Goal: Transaction & Acquisition: Purchase product/service

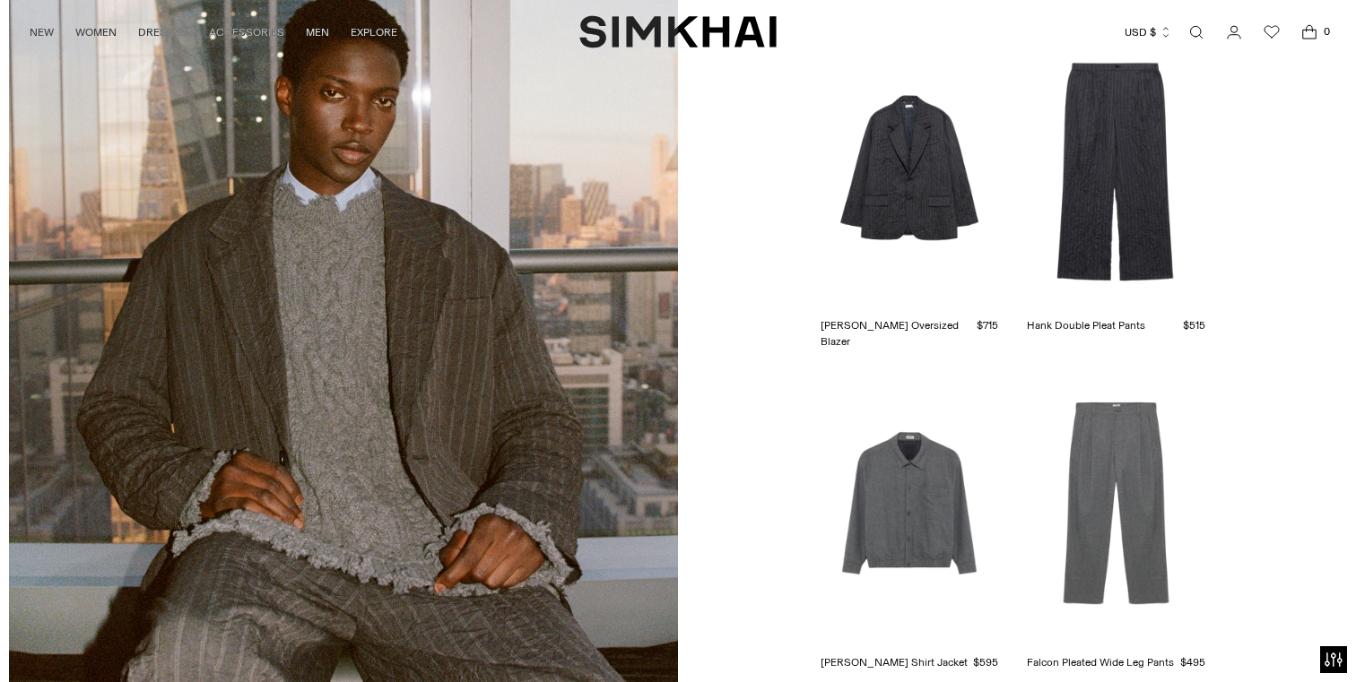
scroll to position [3812, 0]
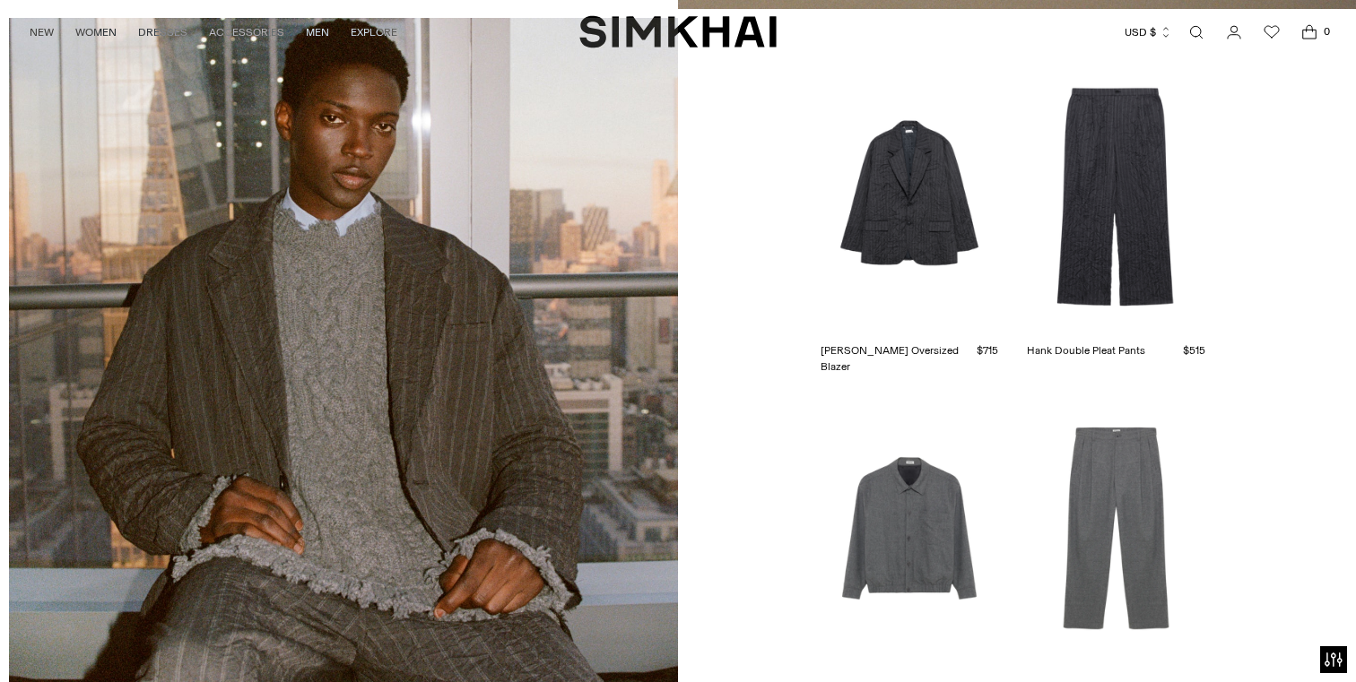
click at [844, 680] on link "Ernie Blouson Shirt Jacket" at bounding box center [893, 688] width 147 height 16
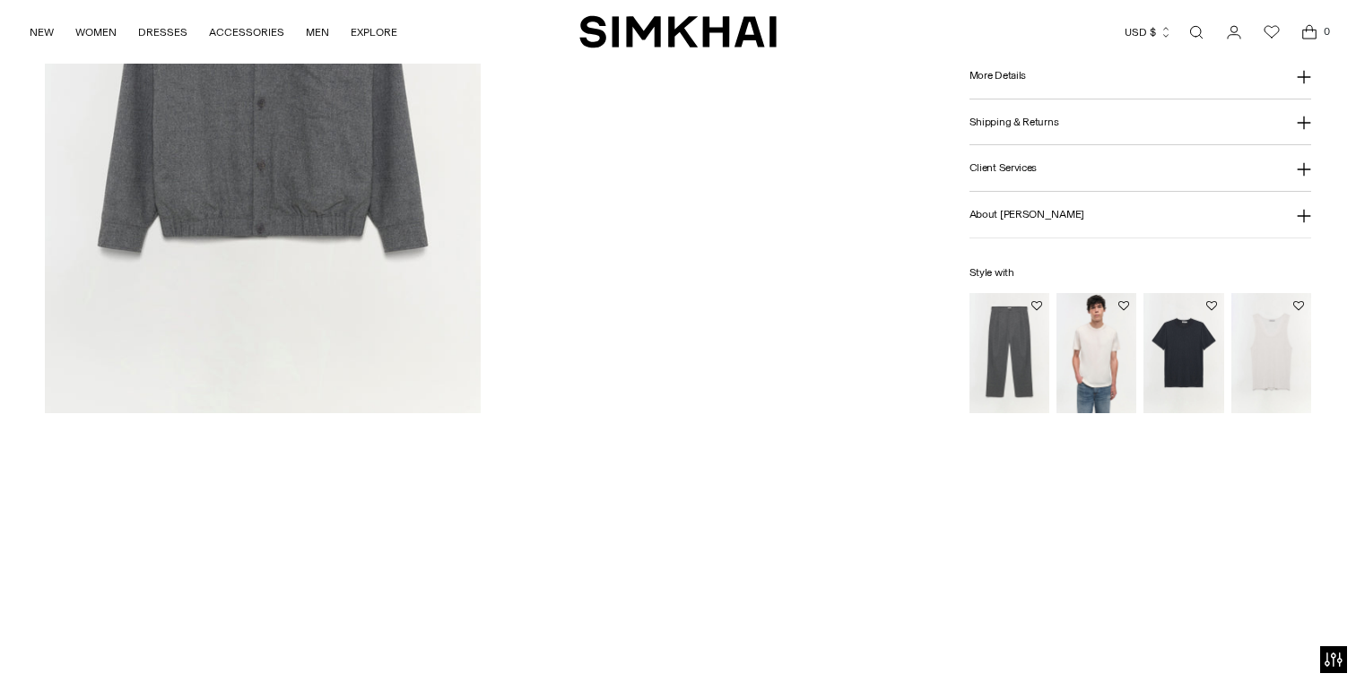
scroll to position [2415, 0]
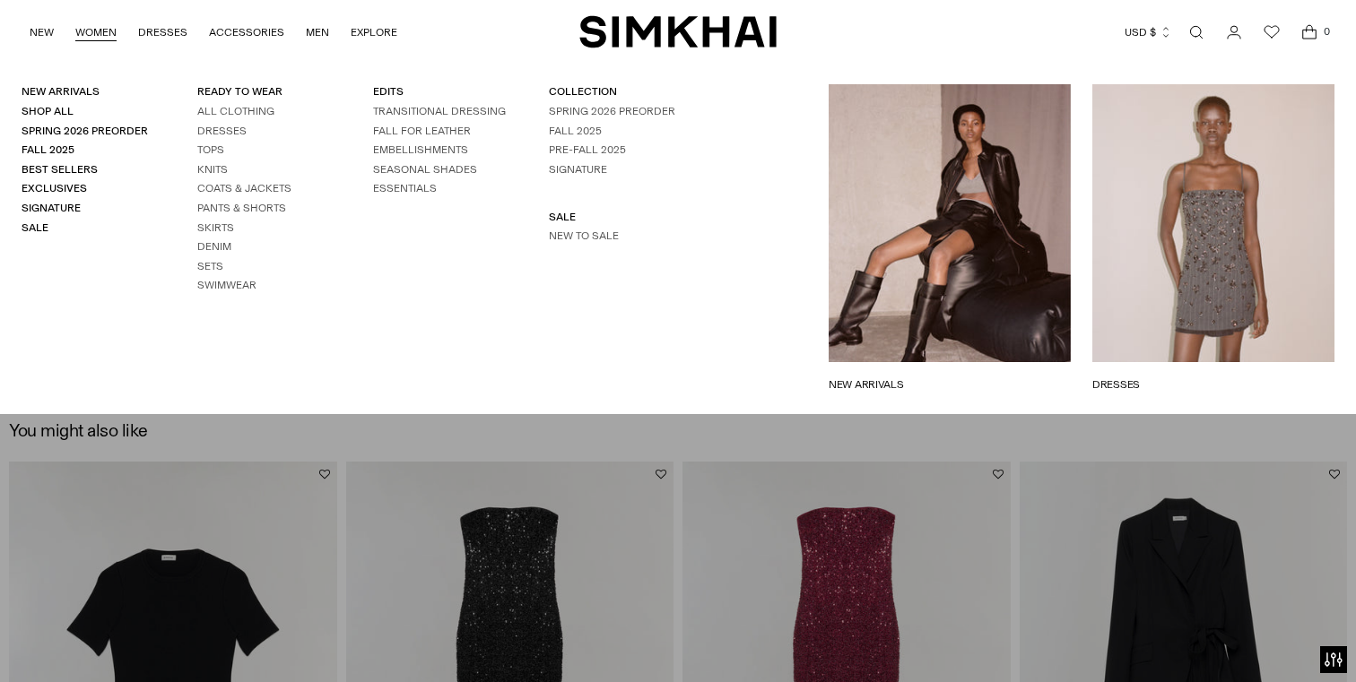
click at [99, 28] on link "WOMEN" at bounding box center [95, 32] width 41 height 39
